Goal: Transaction & Acquisition: Purchase product/service

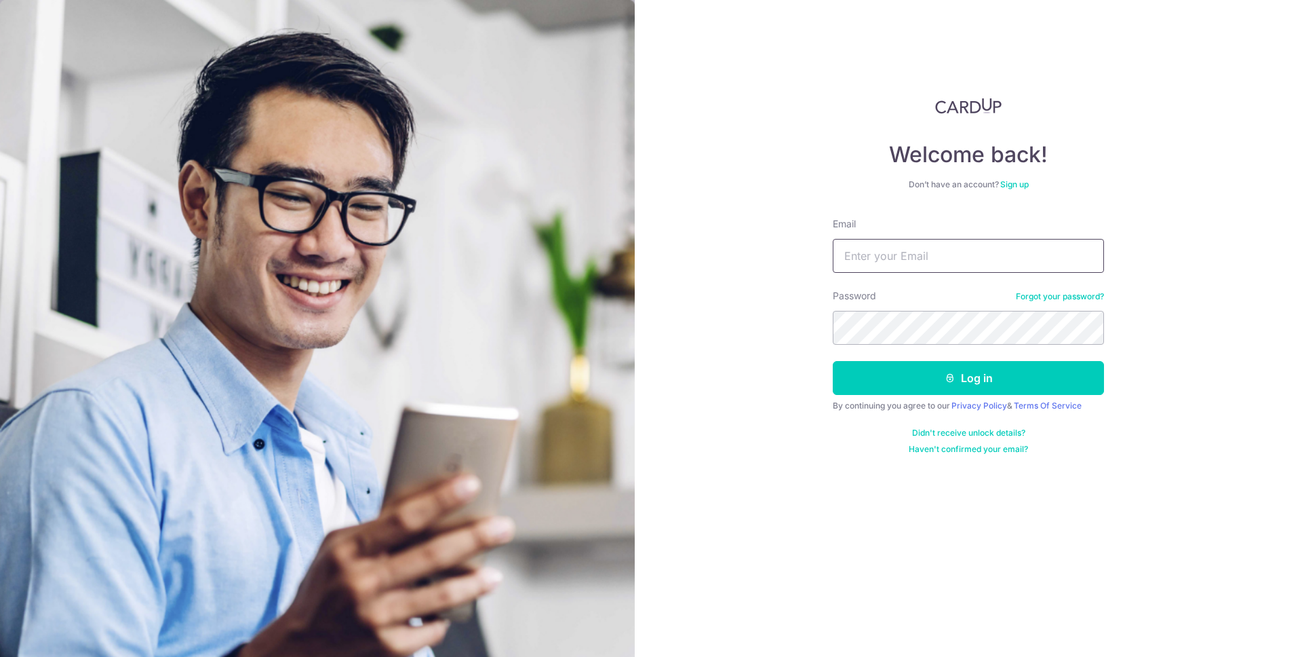
click at [973, 241] on input "Email" at bounding box center [968, 256] width 271 height 34
click at [982, 248] on input "Email" at bounding box center [968, 256] width 271 height 34
type input "[EMAIL_ADDRESS][DOMAIN_NAME]"
click at [833, 361] on button "Log in" at bounding box center [968, 378] width 271 height 34
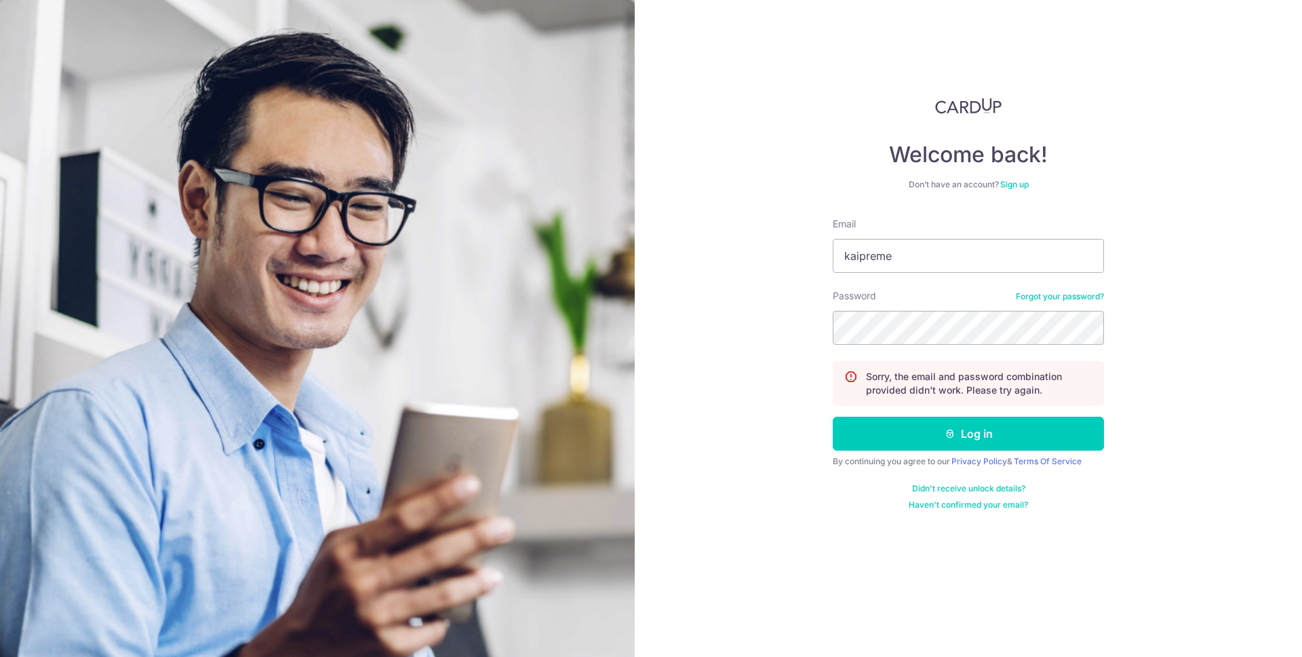
click at [833, 416] on button "Log in" at bounding box center [968, 433] width 271 height 34
click at [960, 266] on input "Email" at bounding box center [968, 256] width 271 height 34
click at [960, 266] on input "kaipre" at bounding box center [968, 256] width 271 height 34
type input "[EMAIL_ADDRESS][DOMAIN_NAME]"
click at [833, 416] on button "Log in" at bounding box center [968, 433] width 271 height 34
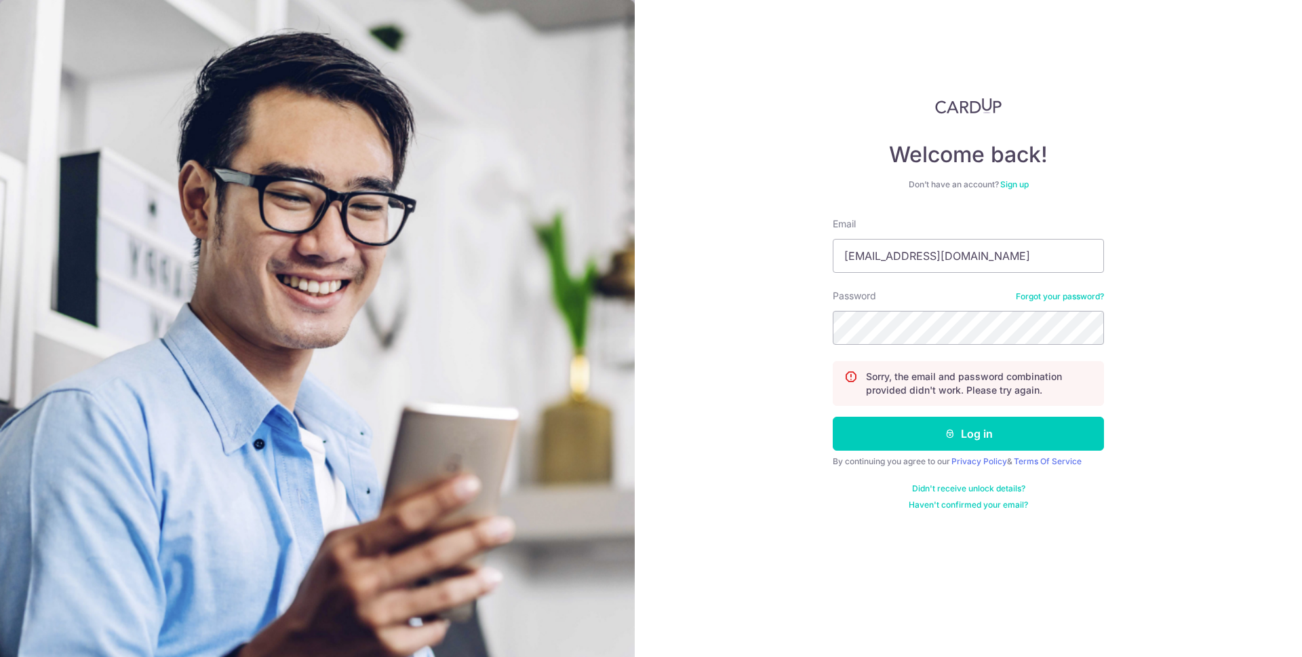
click at [833, 416] on button "Log in" at bounding box center [968, 433] width 271 height 34
click at [950, 258] on input "Email" at bounding box center [968, 256] width 271 height 34
type input "[EMAIL_ADDRESS][DOMAIN_NAME]"
click at [833, 416] on button "Log in" at bounding box center [968, 433] width 271 height 34
click at [1049, 296] on link "Forgot your password?" at bounding box center [1060, 296] width 88 height 11
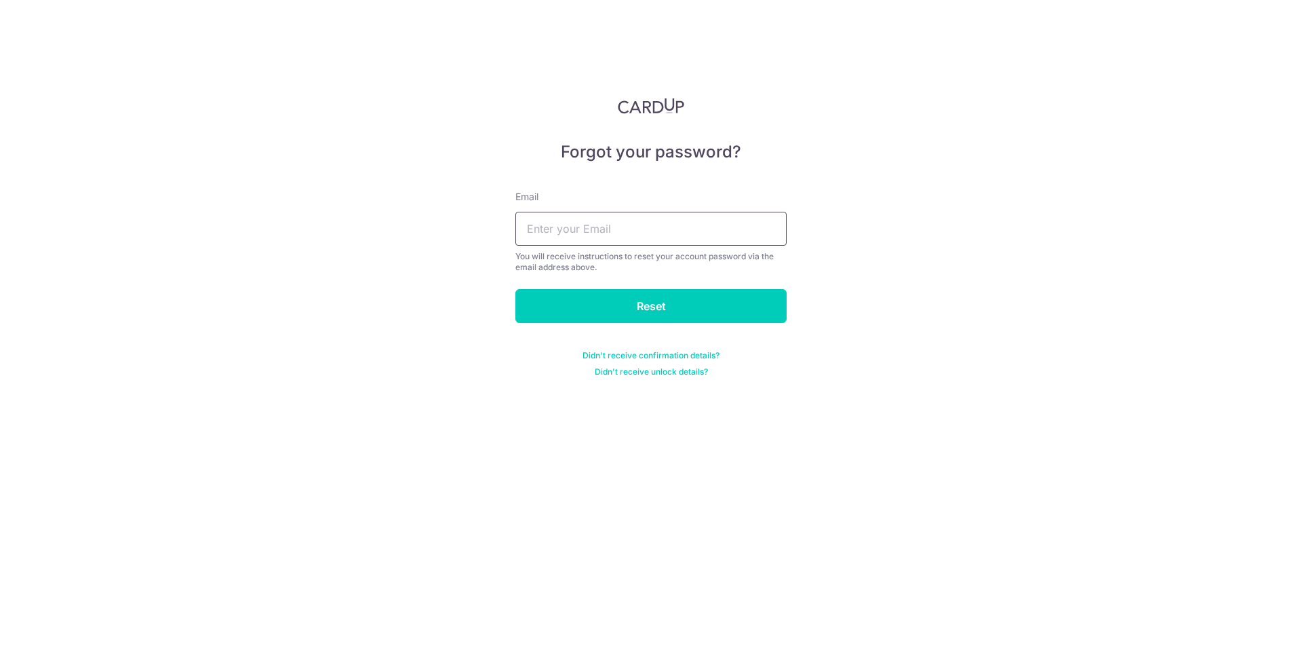
click at [667, 239] on input "text" at bounding box center [651, 229] width 271 height 34
type input "a"
type input "kaipreme@gmail.com"
click at [516, 289] on input "Reset" at bounding box center [651, 306] width 271 height 34
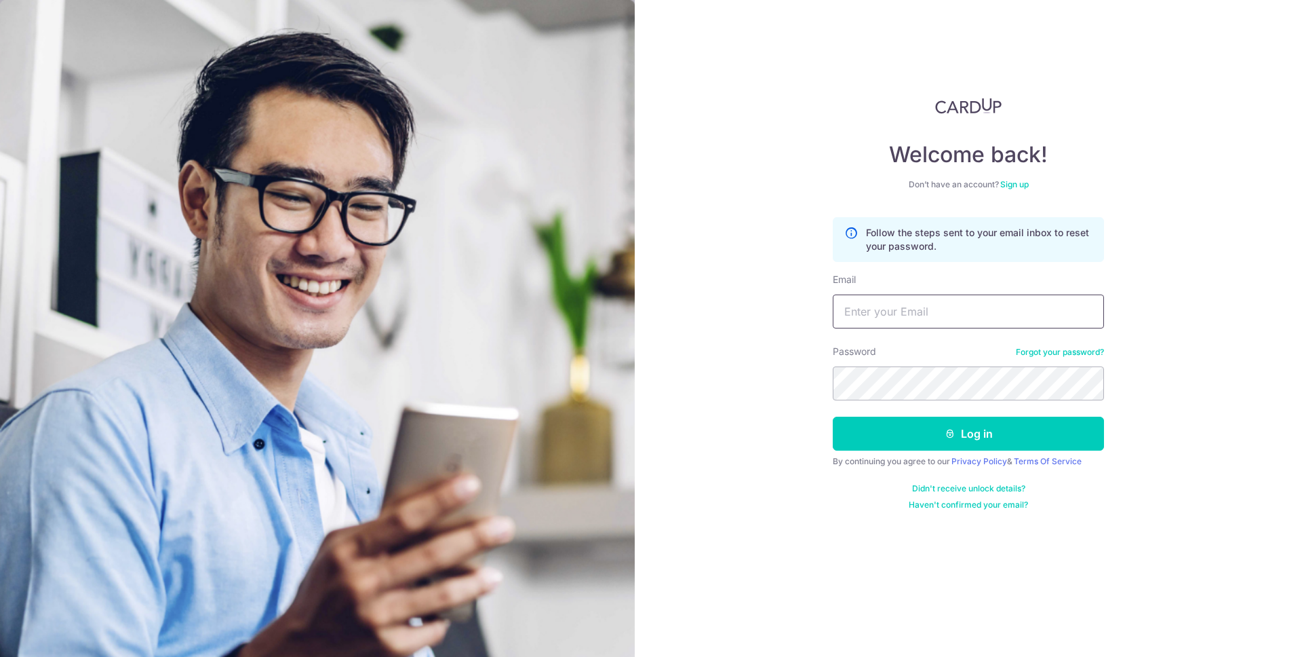
click at [953, 313] on input "Email" at bounding box center [968, 311] width 271 height 34
type input "[EMAIL_ADDRESS][DOMAIN_NAME]"
click at [833, 416] on button "Log in" at bounding box center [968, 433] width 271 height 34
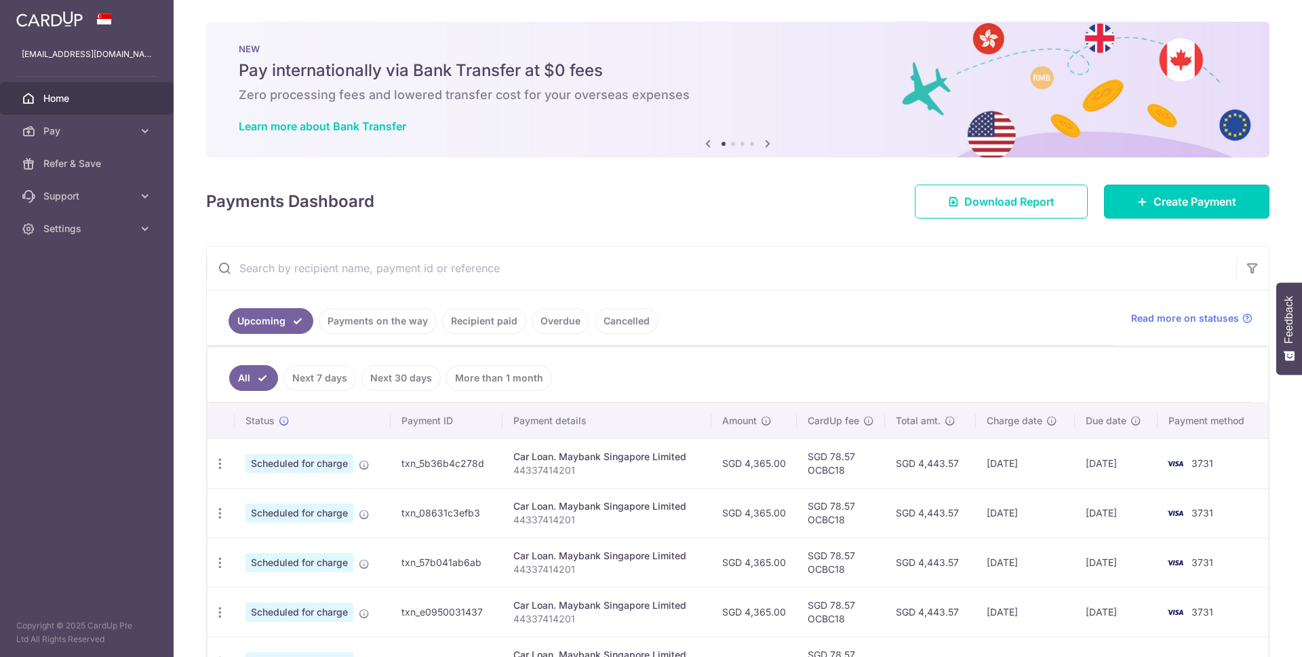
click at [1154, 193] on span "Create Payment" at bounding box center [1195, 201] width 83 height 16
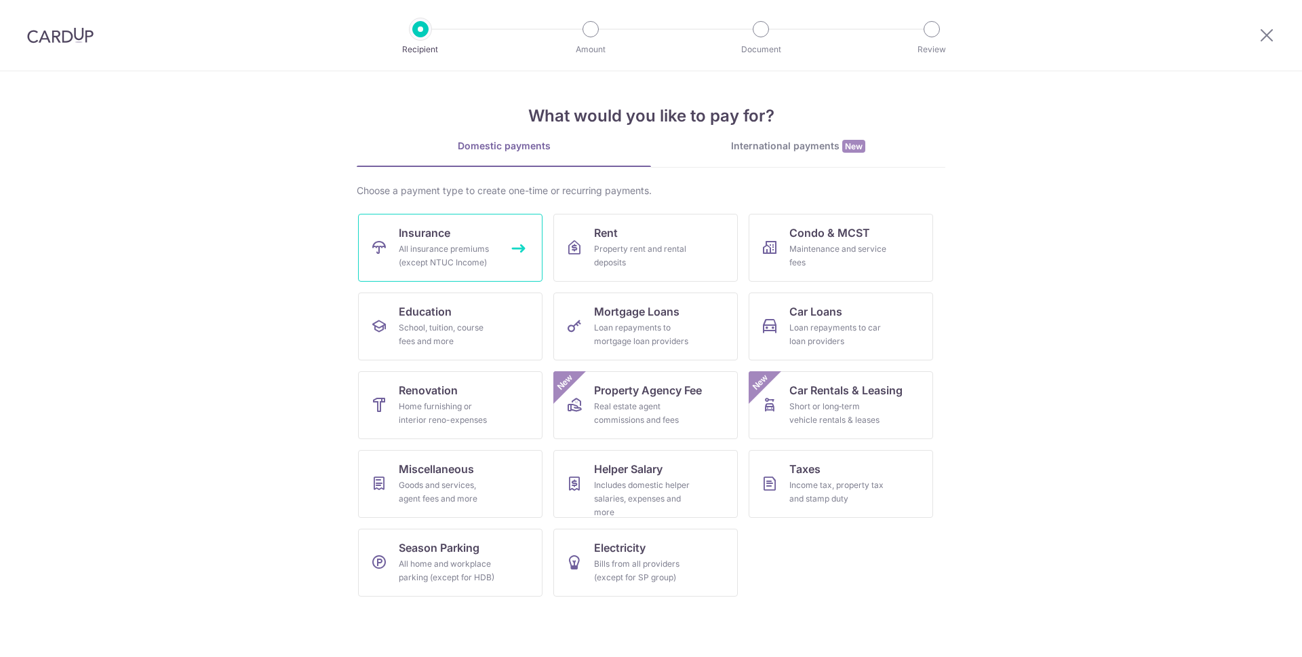
click at [406, 235] on span "Insurance" at bounding box center [425, 233] width 52 height 16
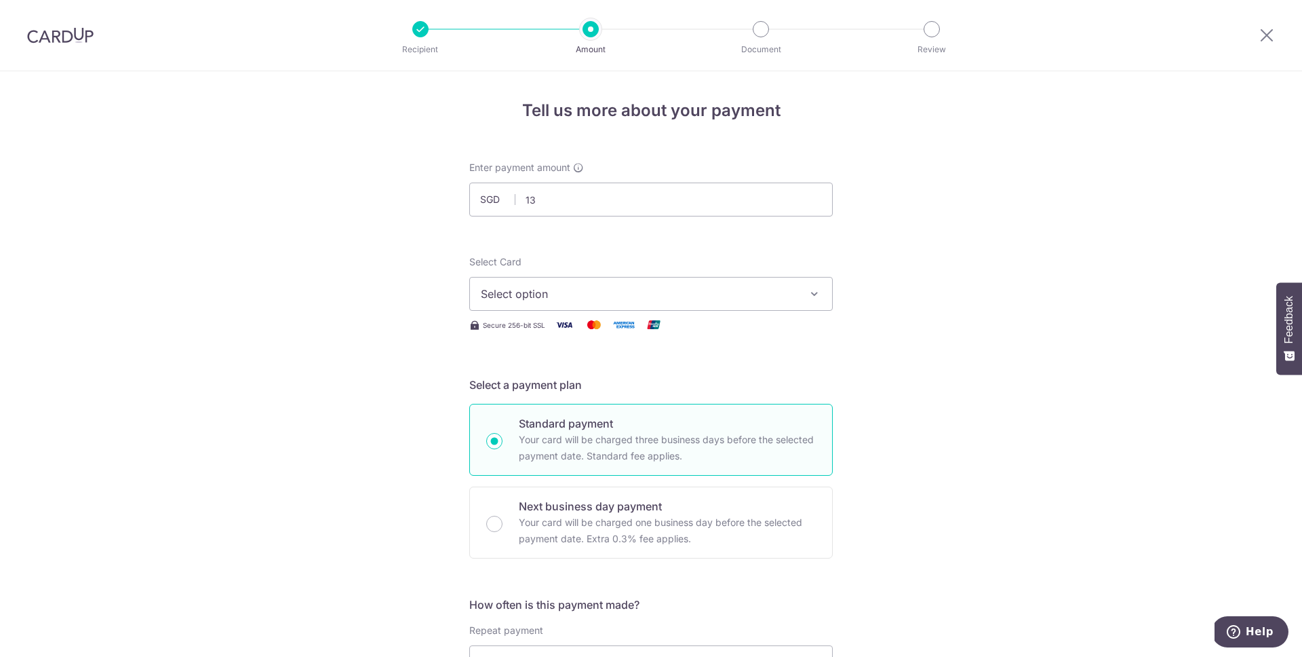
type input "1"
type input "1,374.20"
click at [704, 278] on button "Select option" at bounding box center [651, 294] width 364 height 34
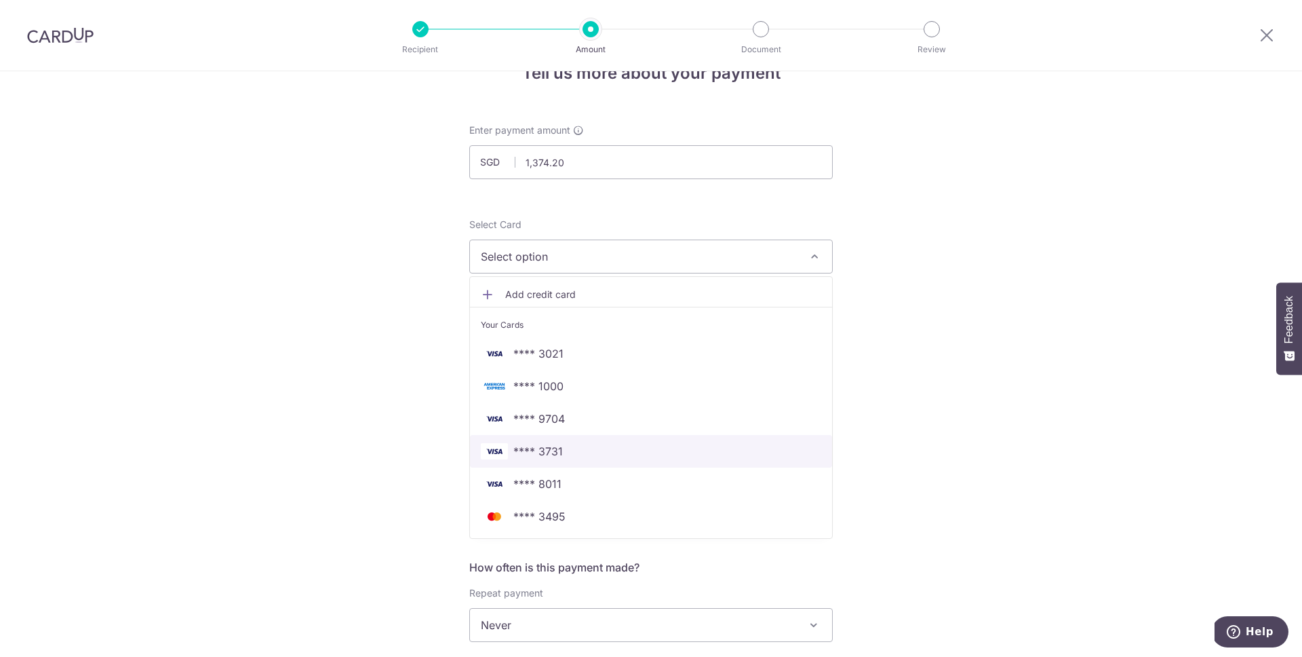
click at [634, 440] on link "**** 3731" at bounding box center [651, 451] width 362 height 33
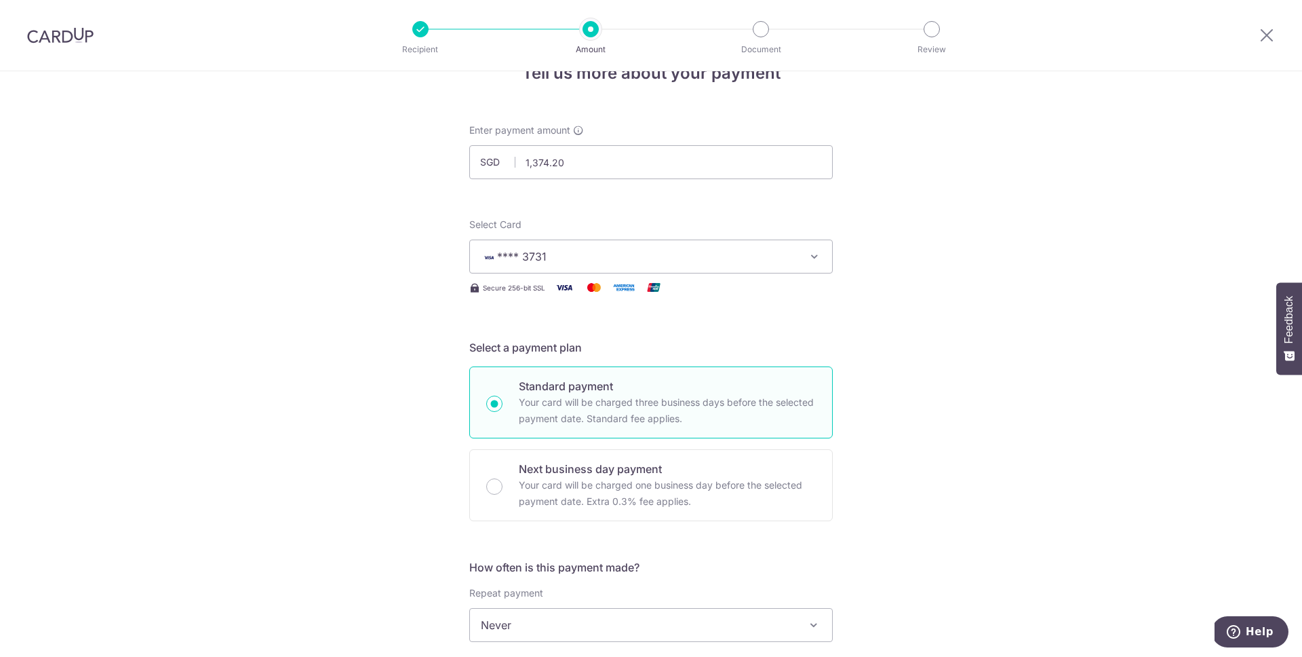
scroll to position [238, 0]
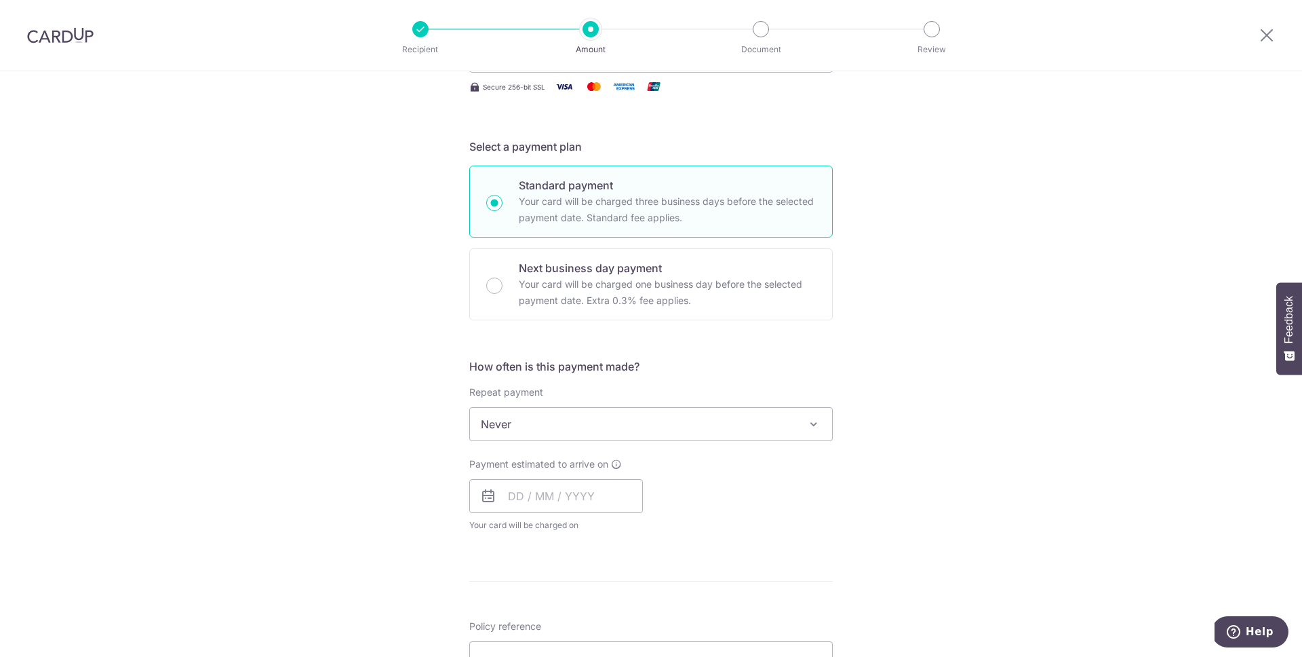
click at [591, 439] on span "Never" at bounding box center [651, 424] width 362 height 33
click at [539, 498] on input "text" at bounding box center [556, 496] width 174 height 34
click at [514, 619] on link "8" at bounding box center [524, 619] width 22 height 22
type input "[DATE]"
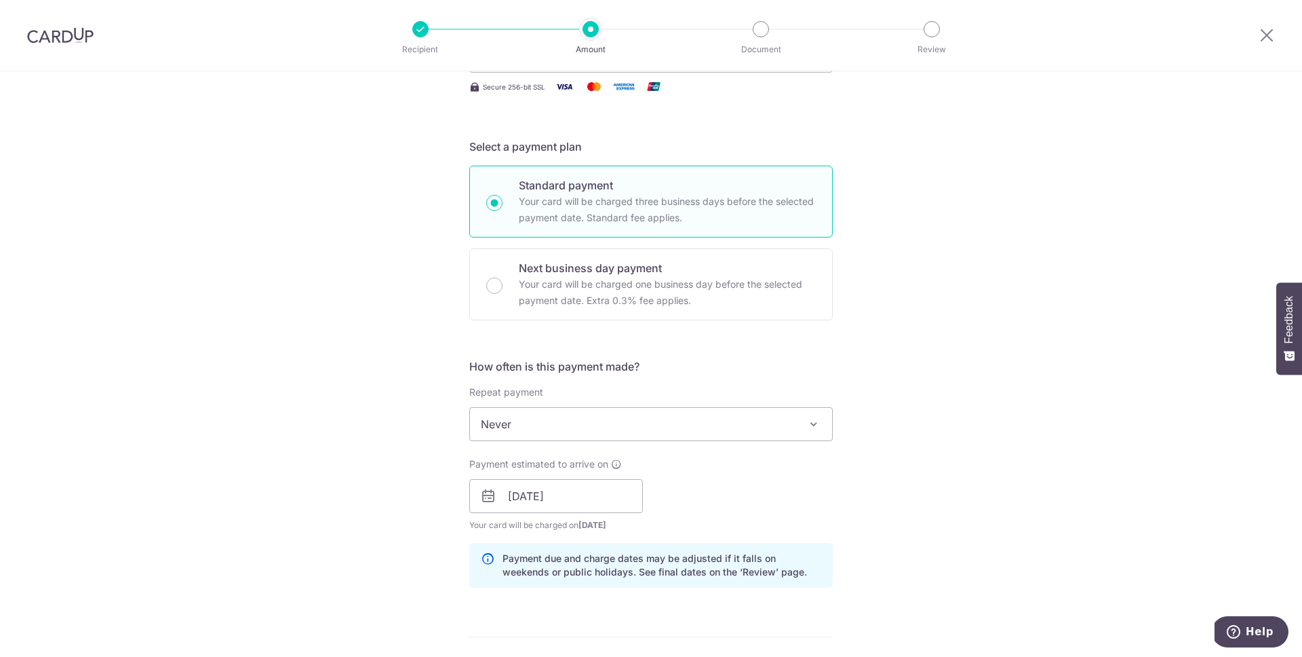
scroll to position [473, 0]
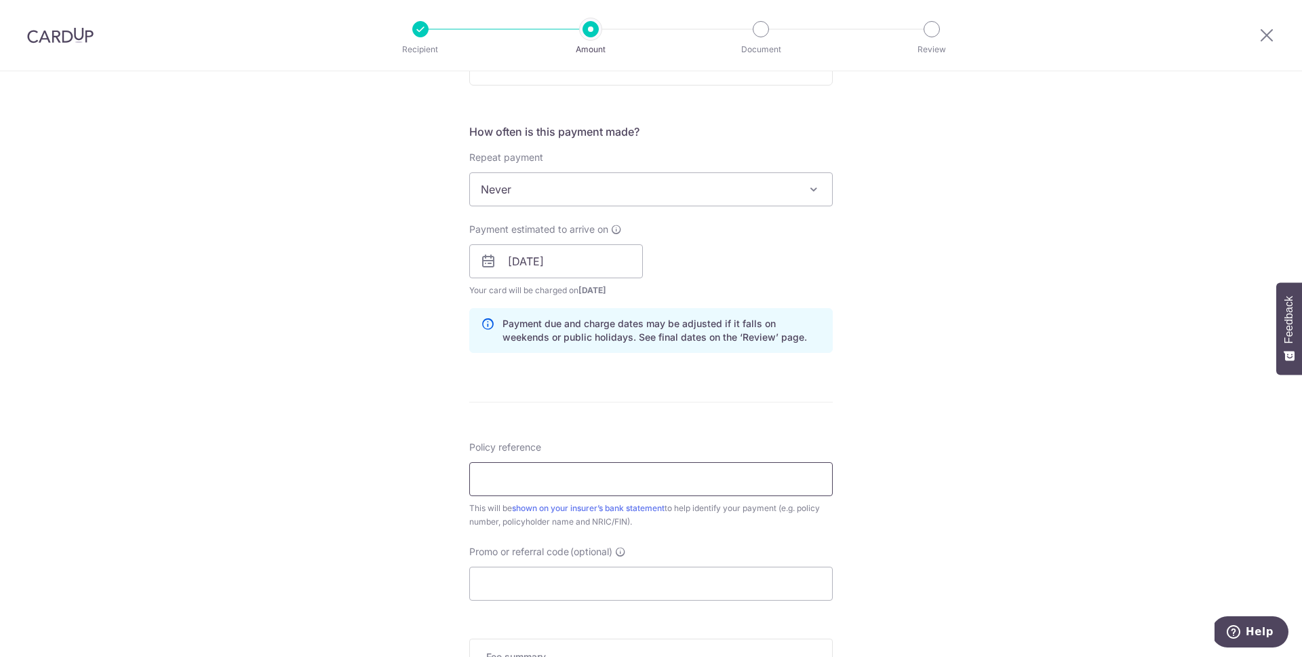
click at [587, 490] on input "Policy reference" at bounding box center [651, 479] width 364 height 34
type input "L549929529"
click at [570, 570] on input "Promo or referral code (optional)" at bounding box center [651, 583] width 364 height 34
paste input "TT165"
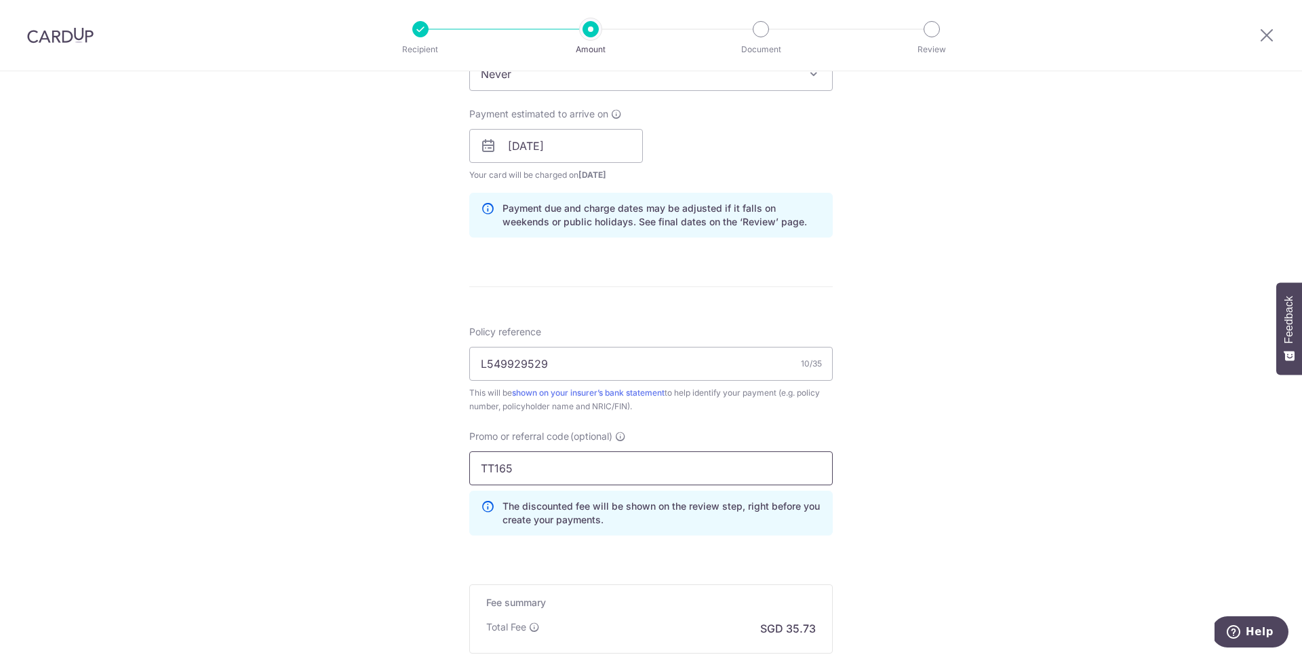
scroll to position [758, 0]
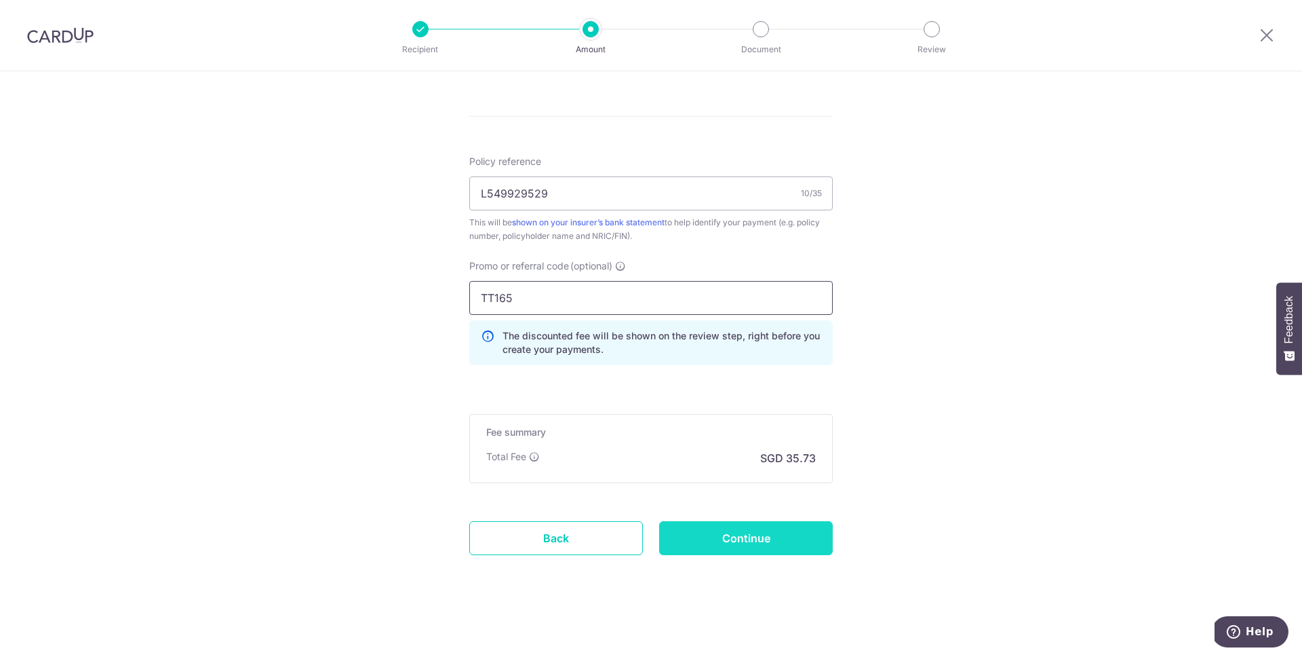
type input "TT165"
click at [796, 540] on input "Continue" at bounding box center [746, 538] width 174 height 34
type input "Create Schedule"
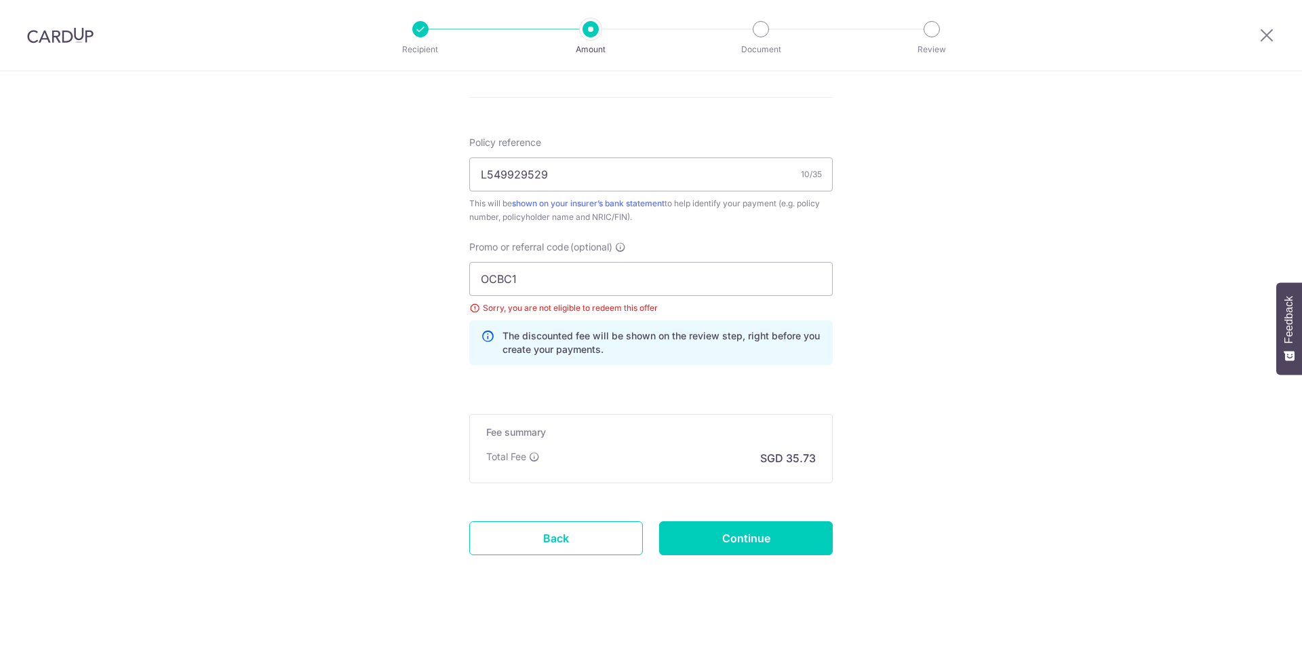
type input "OCBC18"
